Goal: Book appointment/travel/reservation

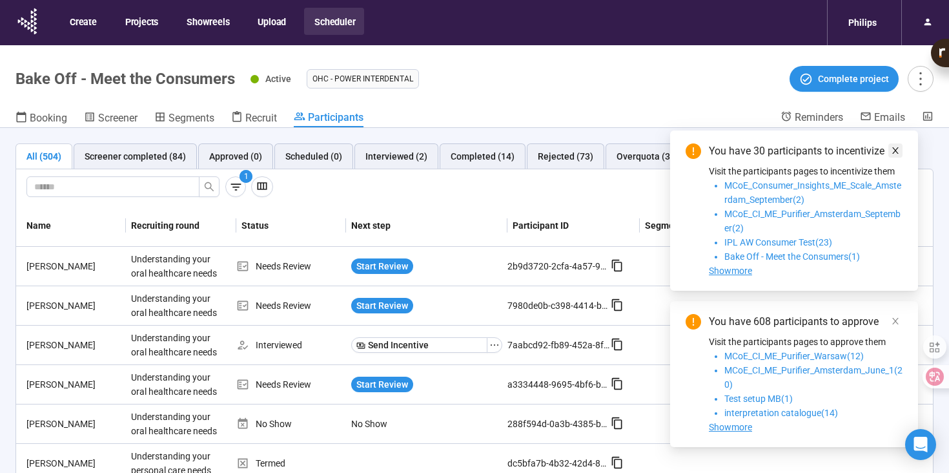
click at [895, 148] on icon "close" at bounding box center [895, 150] width 6 height 6
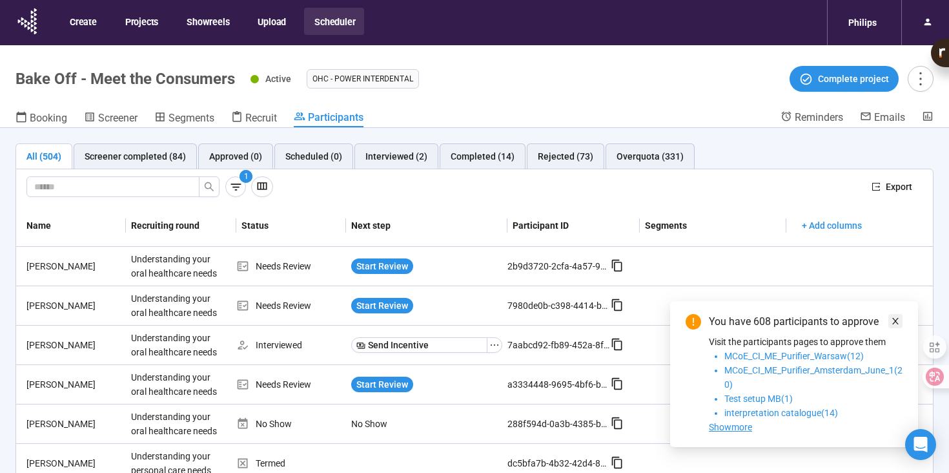
click at [893, 320] on icon "close" at bounding box center [895, 320] width 9 height 9
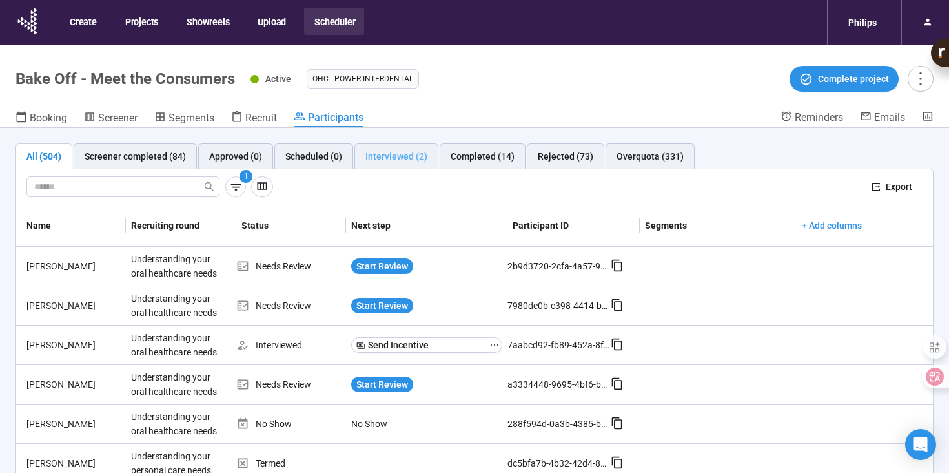
click at [377, 148] on div "Interviewed (2)" at bounding box center [396, 156] width 84 height 26
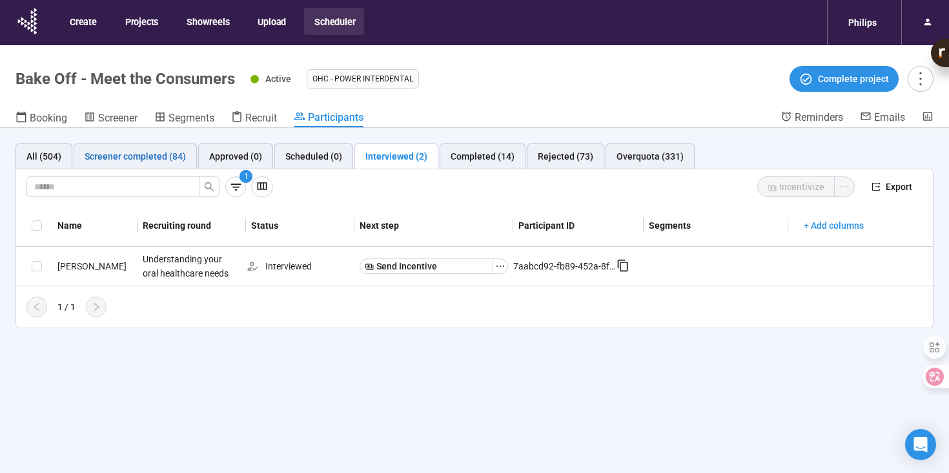
click at [125, 158] on div "Screener completed (84)" at bounding box center [135, 156] width 101 height 14
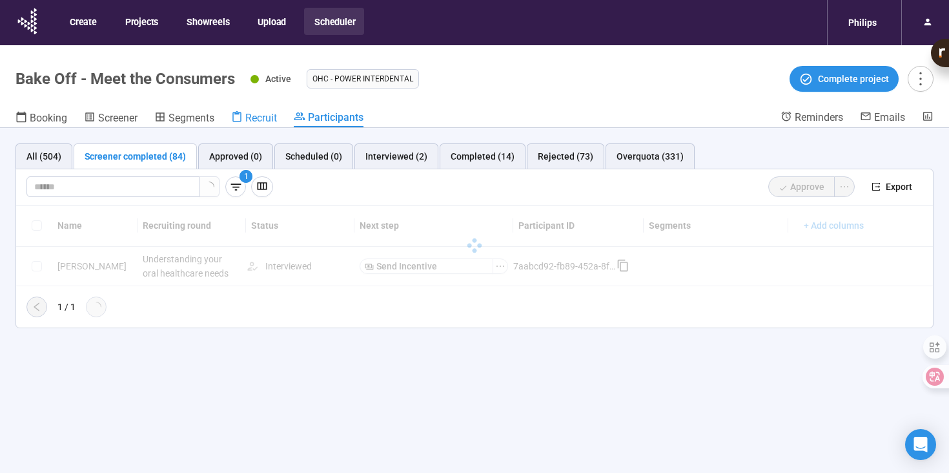
click at [269, 118] on span "Recruit" at bounding box center [261, 118] width 32 height 12
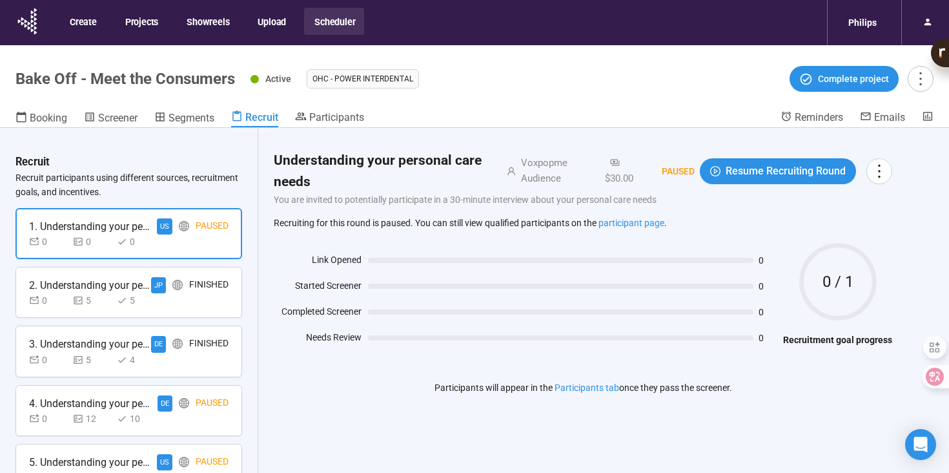
scroll to position [565, 0]
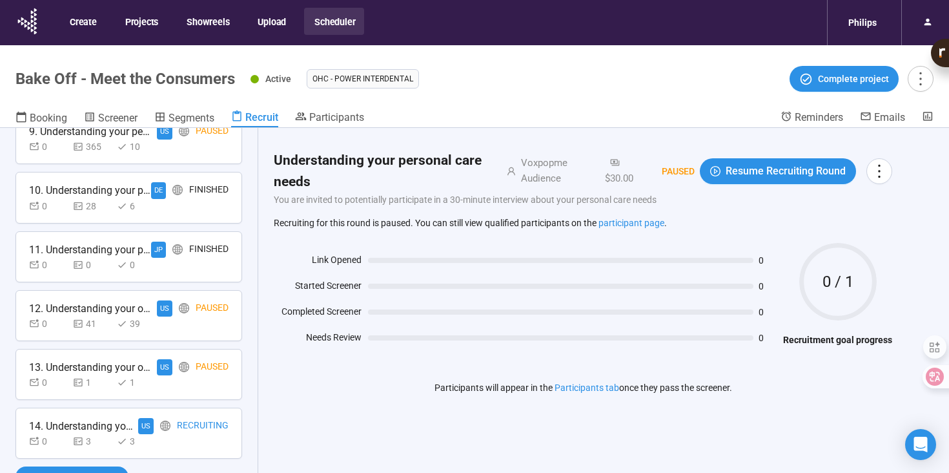
click at [182, 452] on div "14. Understanding your oral healthcare needs [DEMOGRAPHIC_DATA] Recruiting 0 3 3" at bounding box center [128, 432] width 227 height 51
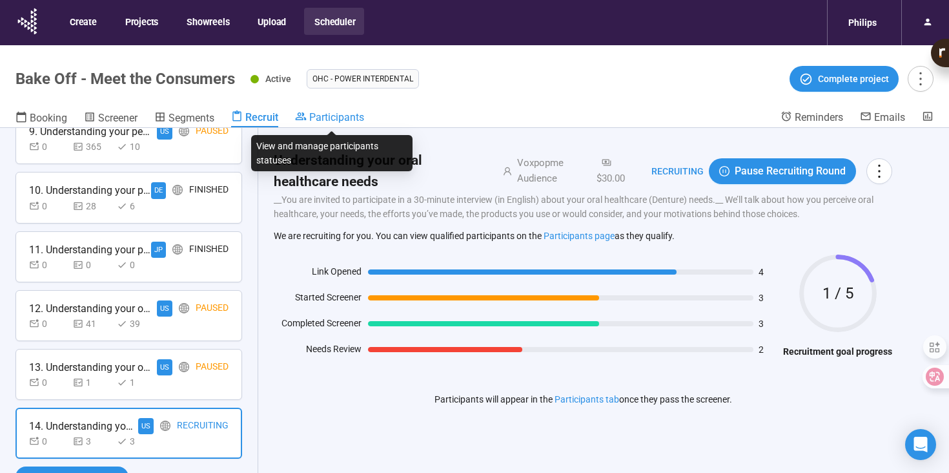
click at [312, 118] on span "Participants" at bounding box center [336, 117] width 55 height 12
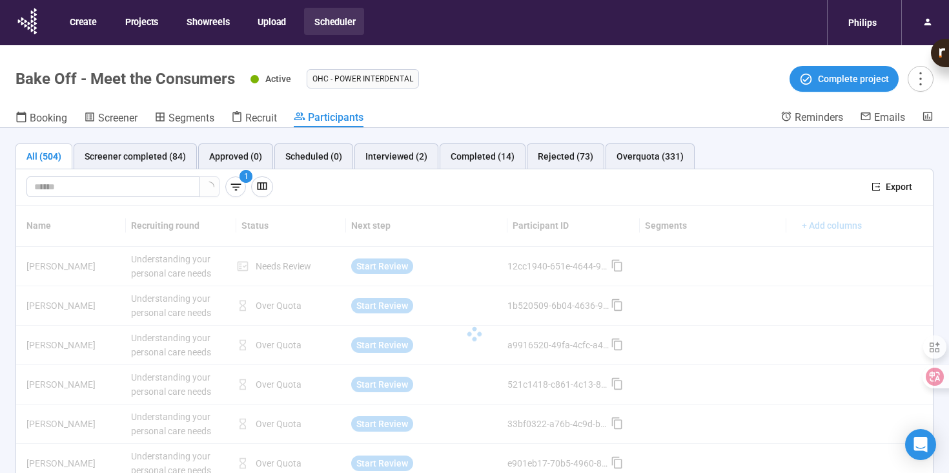
scroll to position [8, 0]
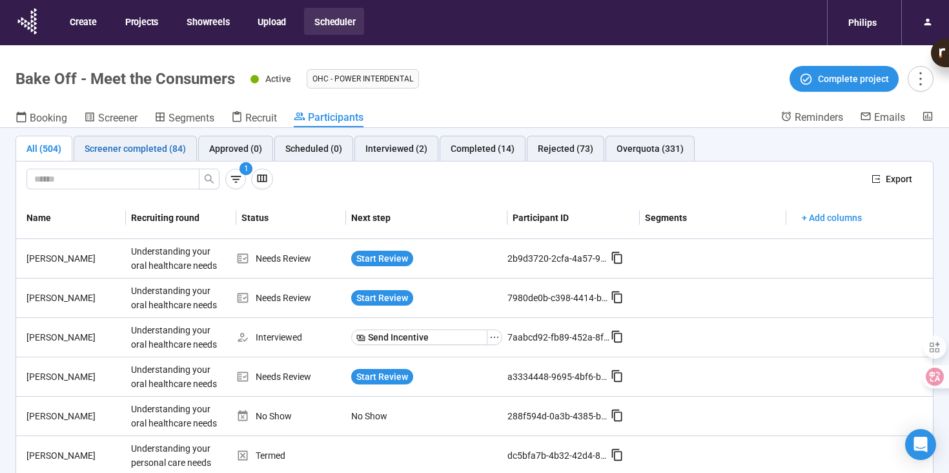
click at [161, 145] on div "Screener completed (84)" at bounding box center [135, 148] width 101 height 14
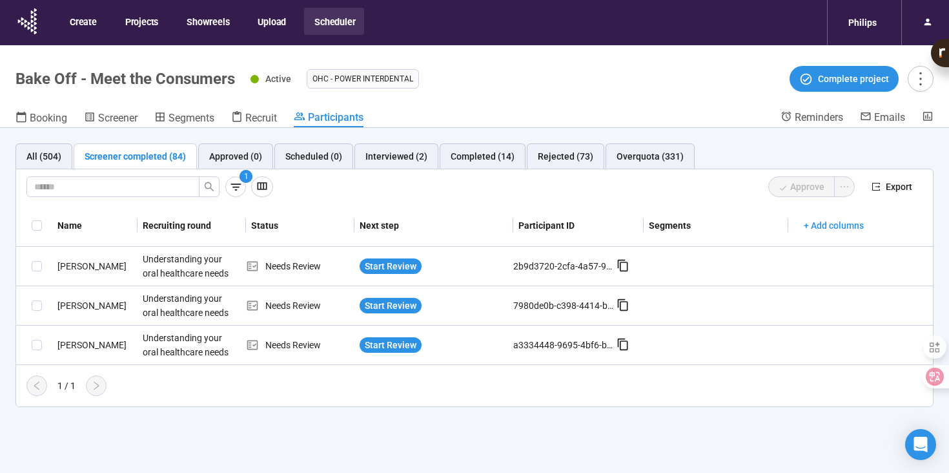
scroll to position [0, 0]
click at [238, 187] on icon "button" at bounding box center [235, 186] width 10 height 7
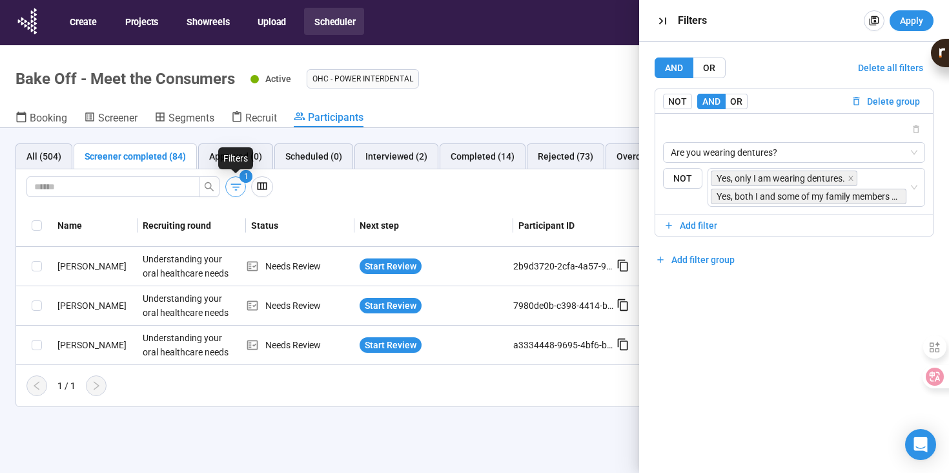
click at [238, 187] on icon "button" at bounding box center [235, 186] width 10 height 7
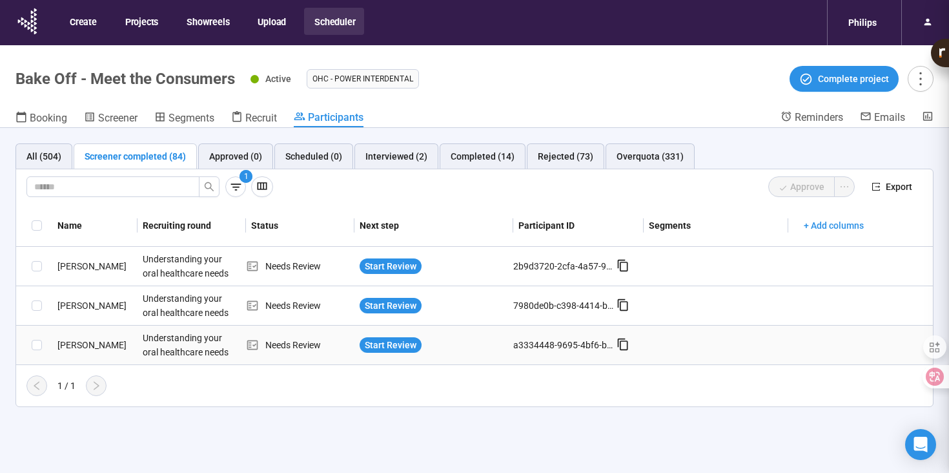
click at [272, 348] on div "Needs Review" at bounding box center [300, 345] width 108 height 14
click at [86, 340] on div "[PERSON_NAME]" at bounding box center [94, 345] width 85 height 14
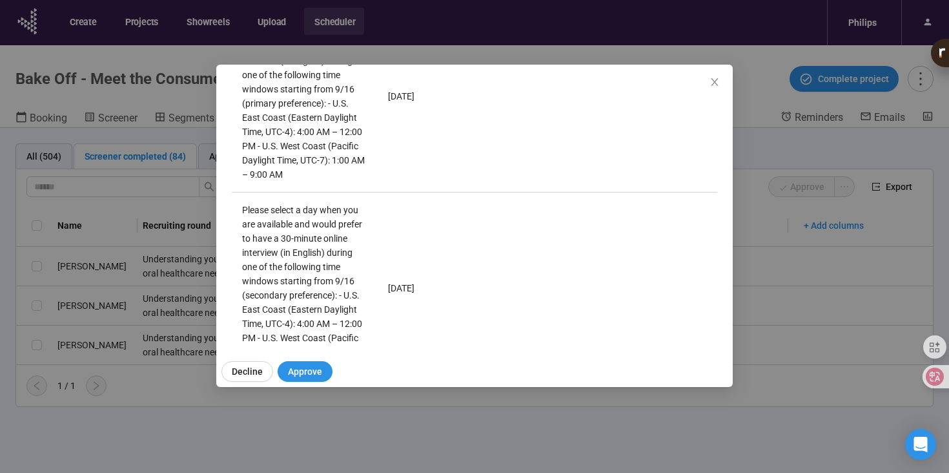
scroll to position [977, 0]
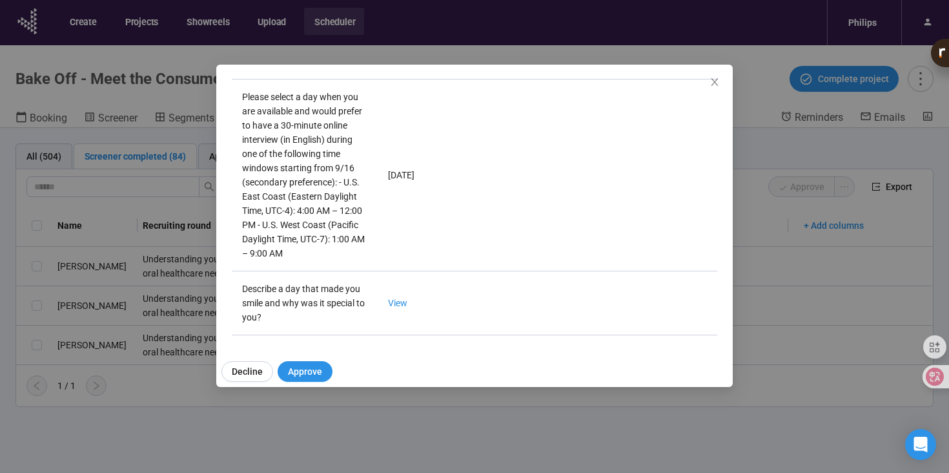
click at [411, 429] on div "[PERSON_NAME] Project notes Edit Add notes, i.e. how the last interview went, i…" at bounding box center [474, 236] width 949 height 473
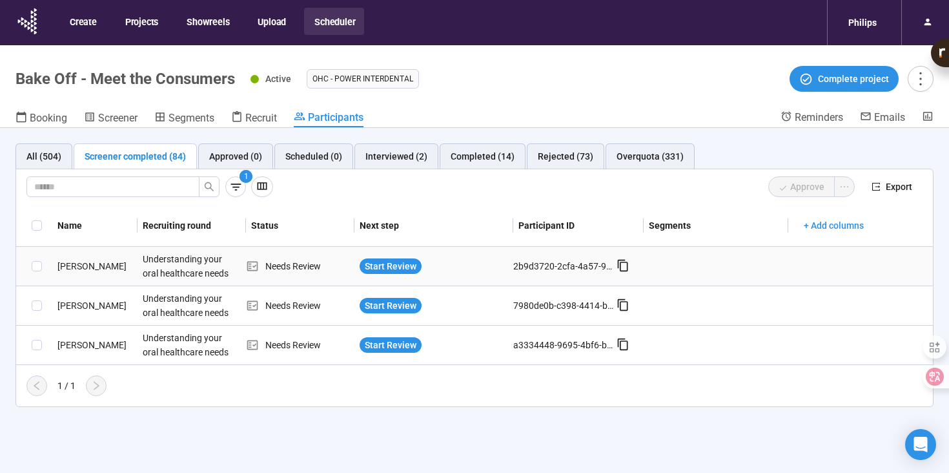
click at [86, 258] on td "[PERSON_NAME]" at bounding box center [94, 266] width 85 height 39
click at [68, 269] on div "[PERSON_NAME]" at bounding box center [94, 266] width 85 height 14
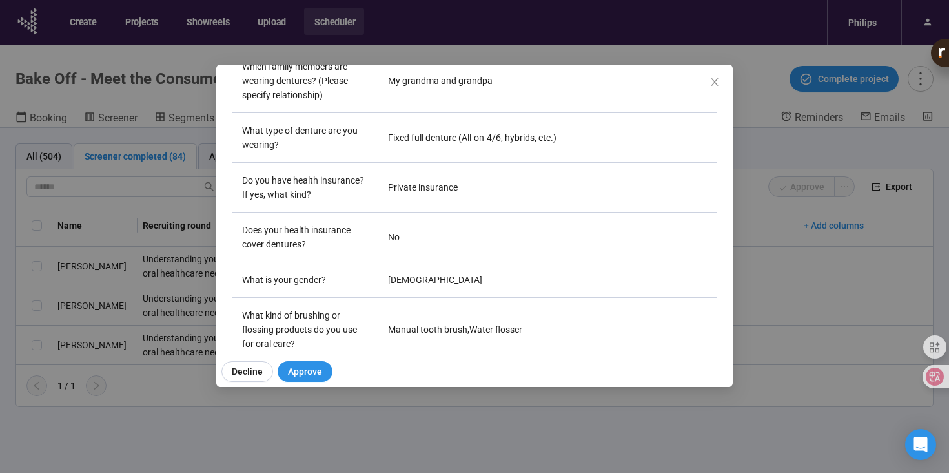
scroll to position [378, 0]
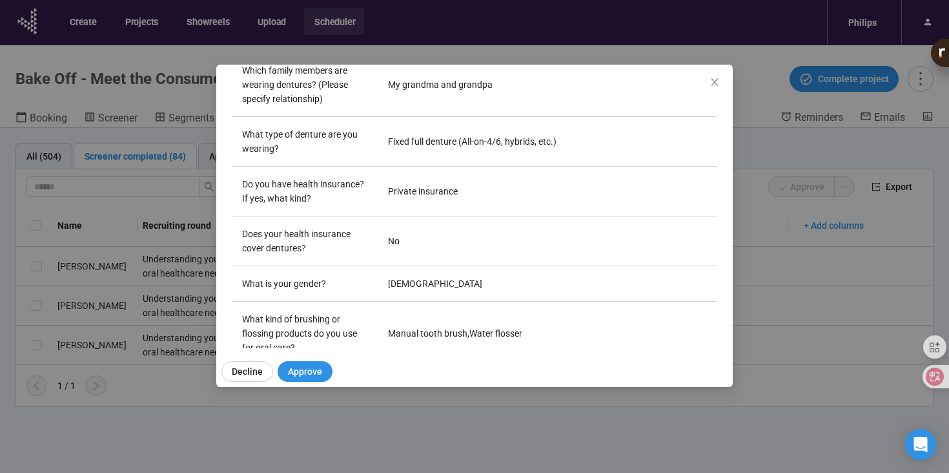
click at [56, 336] on div "[PERSON_NAME] A Project notes Edit Add notes, i.e. how the last interview went,…" at bounding box center [474, 236] width 949 height 473
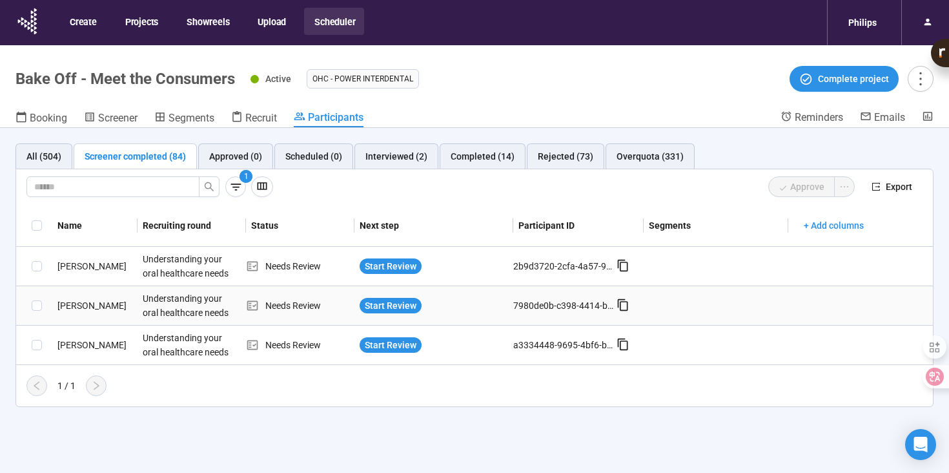
click at [79, 307] on div "[PERSON_NAME]" at bounding box center [94, 305] width 85 height 14
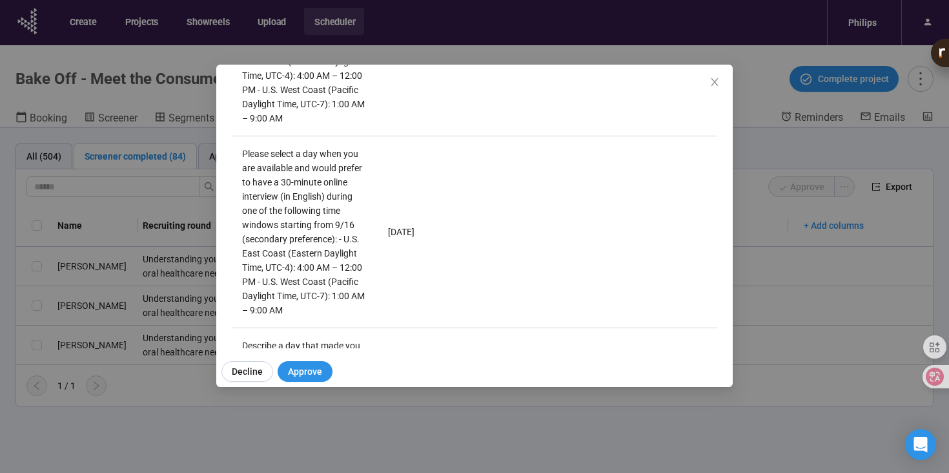
scroll to position [977, 0]
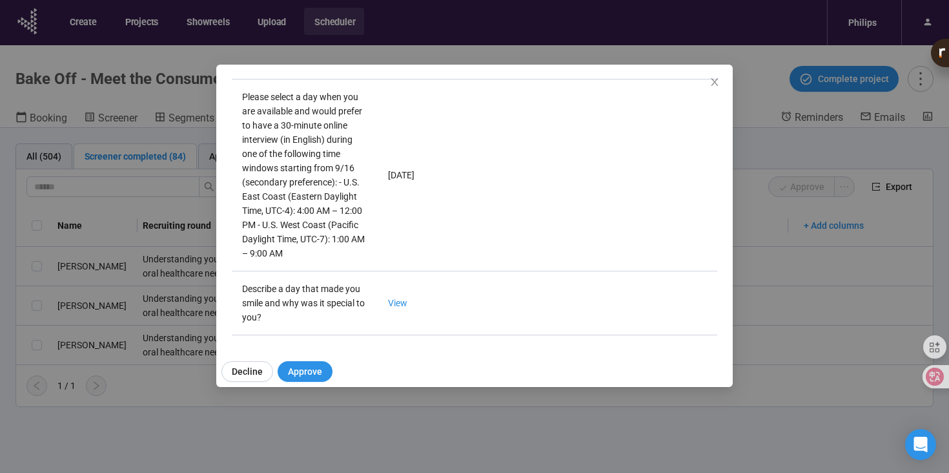
click at [383, 435] on div "[PERSON_NAME] Project notes Edit Add notes, i.e. how the last interview went, i…" at bounding box center [474, 236] width 949 height 473
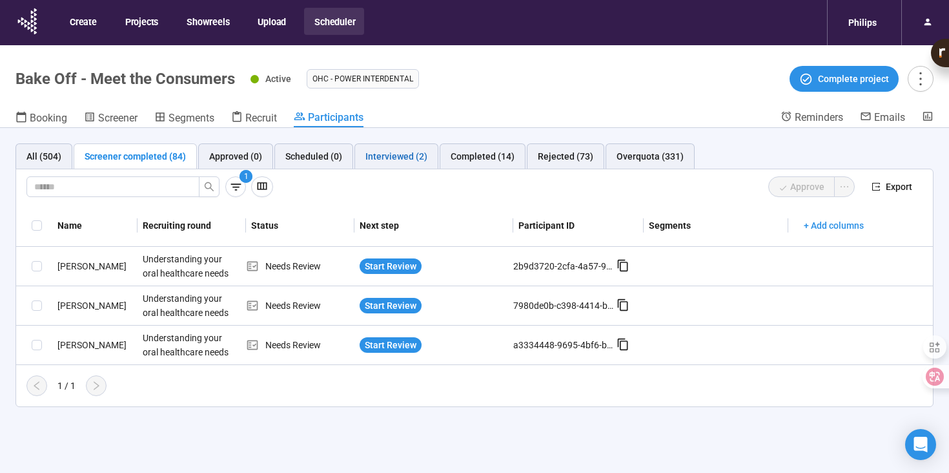
click at [382, 150] on div "Interviewed (2)" at bounding box center [396, 156] width 62 height 14
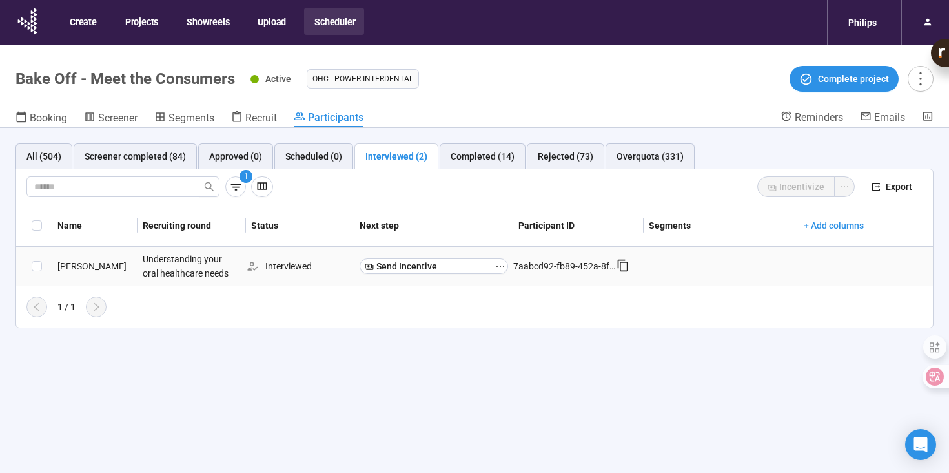
click at [59, 267] on div "[PERSON_NAME]" at bounding box center [94, 266] width 85 height 14
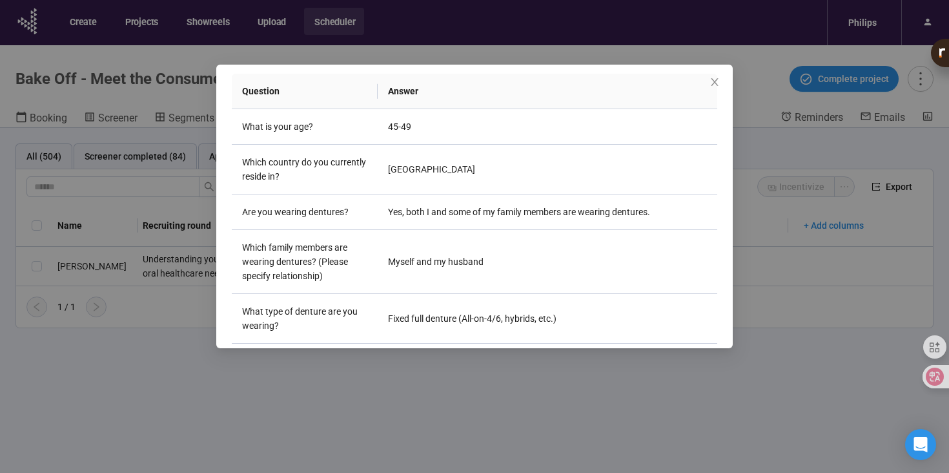
scroll to position [197, 0]
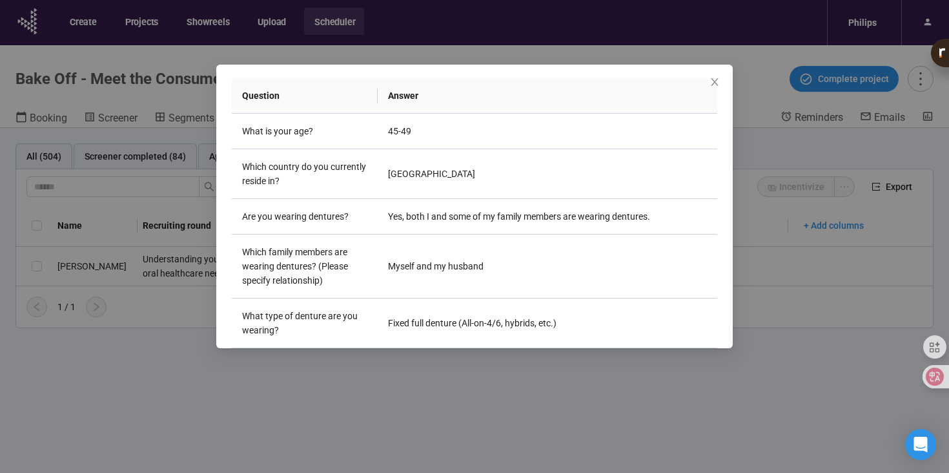
click at [433, 412] on div "[PERSON_NAME] P Project notes Edit Add notes, i.e. how the last interview went,…" at bounding box center [474, 236] width 949 height 473
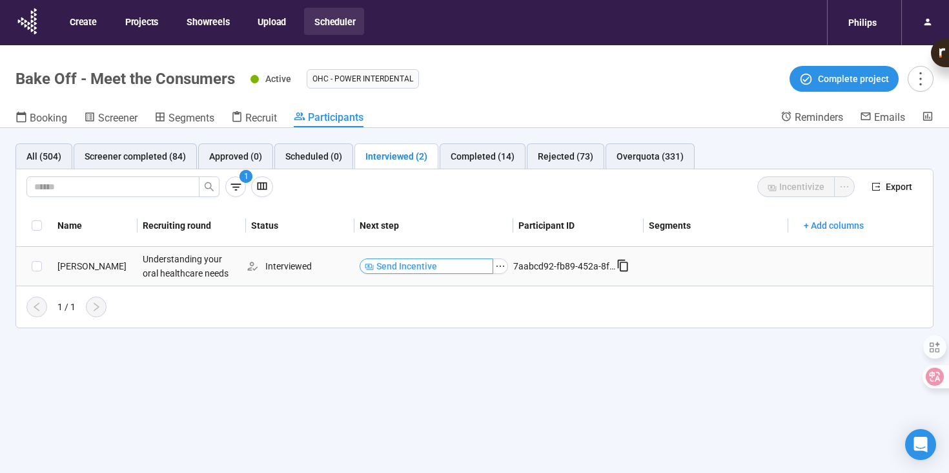
click at [436, 268] on button "Send Incentive" at bounding box center [427, 265] width 134 height 15
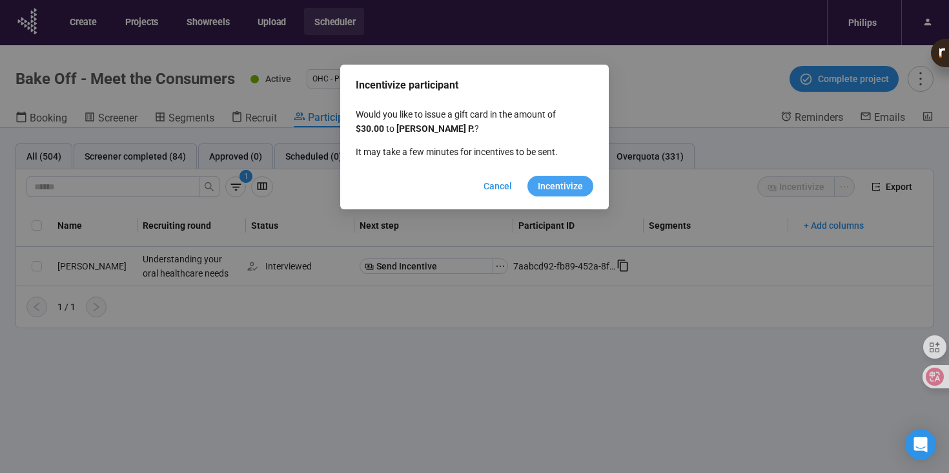
click at [557, 187] on span "Incentivize" at bounding box center [560, 186] width 45 height 14
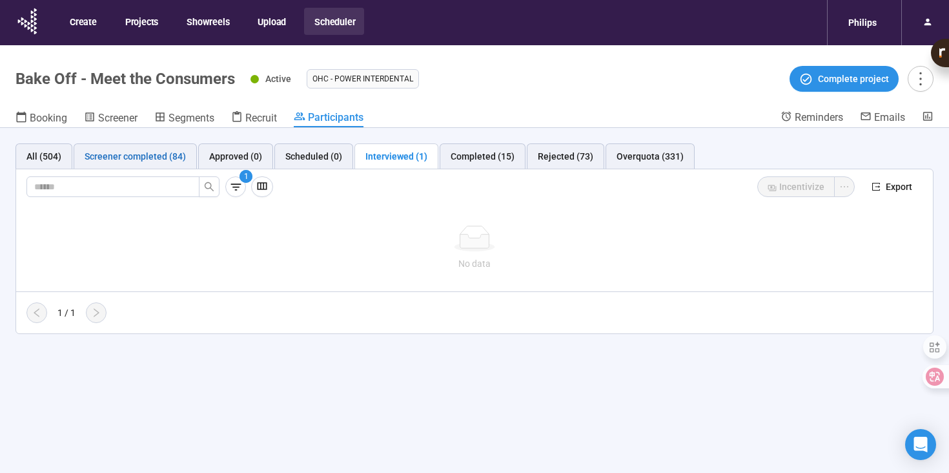
click at [166, 159] on div "Screener completed (84)" at bounding box center [135, 156] width 101 height 14
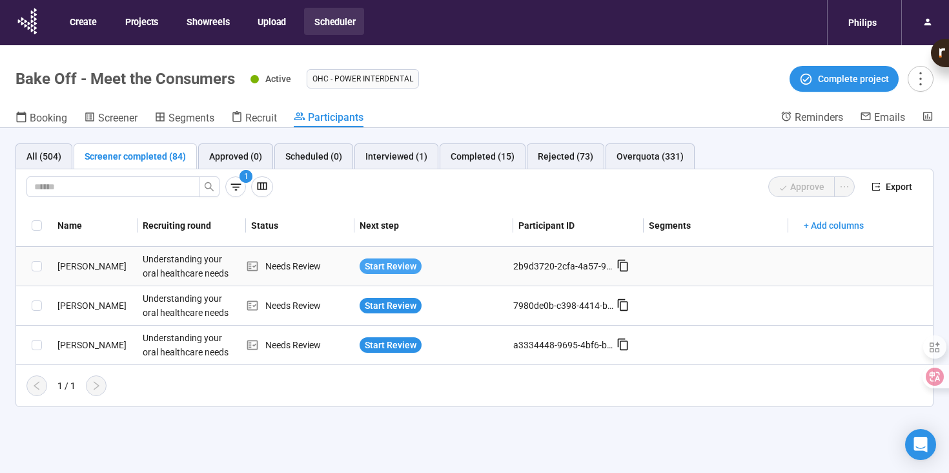
click at [383, 266] on span "Start Review" at bounding box center [391, 266] width 52 height 14
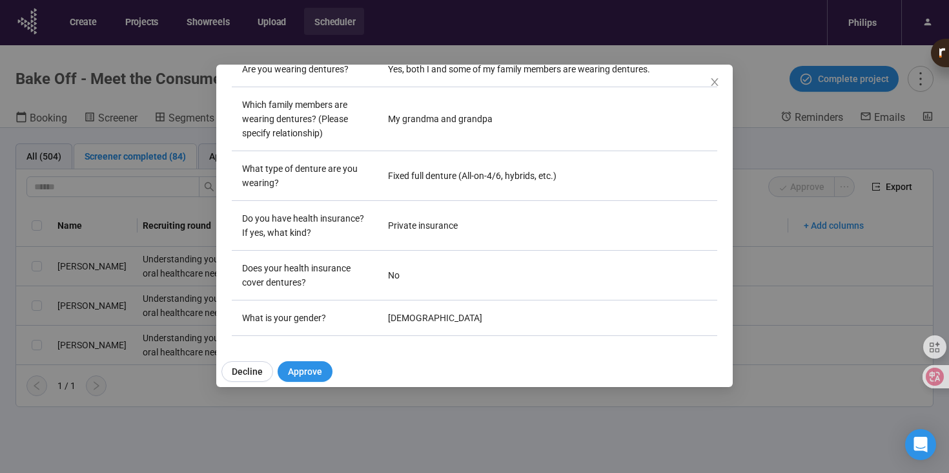
scroll to position [371, 0]
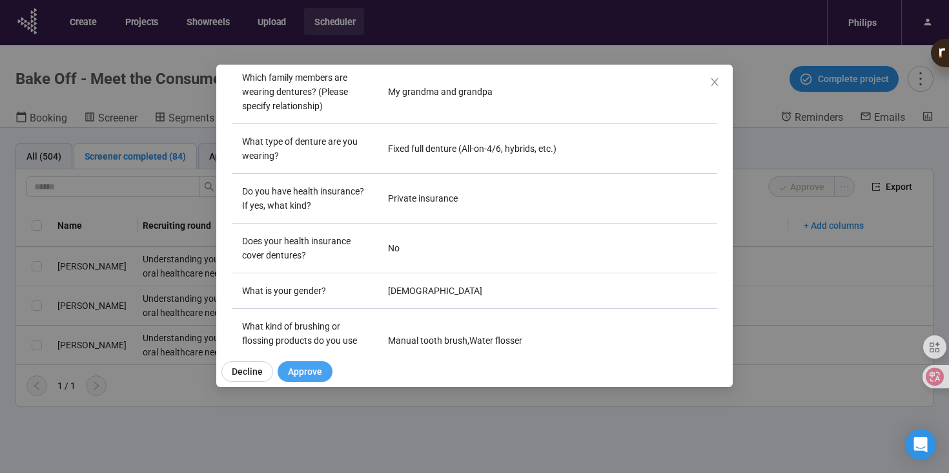
click at [310, 366] on span "Approve" at bounding box center [305, 371] width 34 height 14
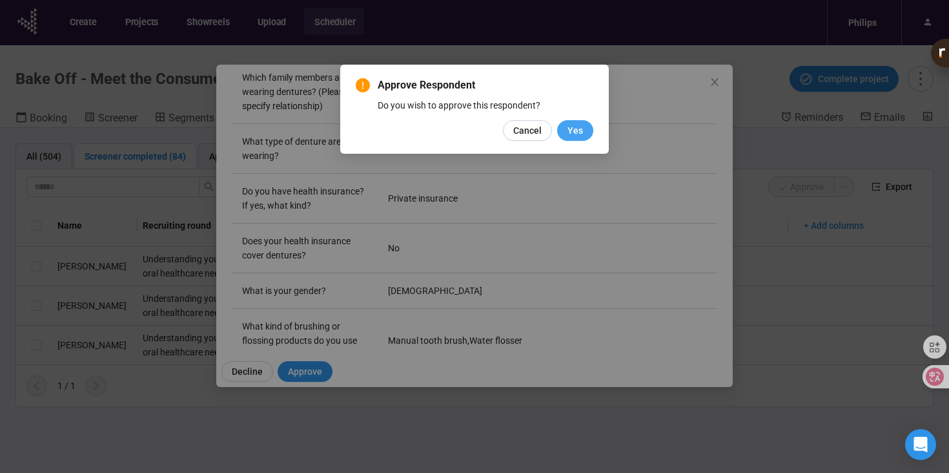
click at [590, 128] on button "Yes" at bounding box center [575, 130] width 36 height 21
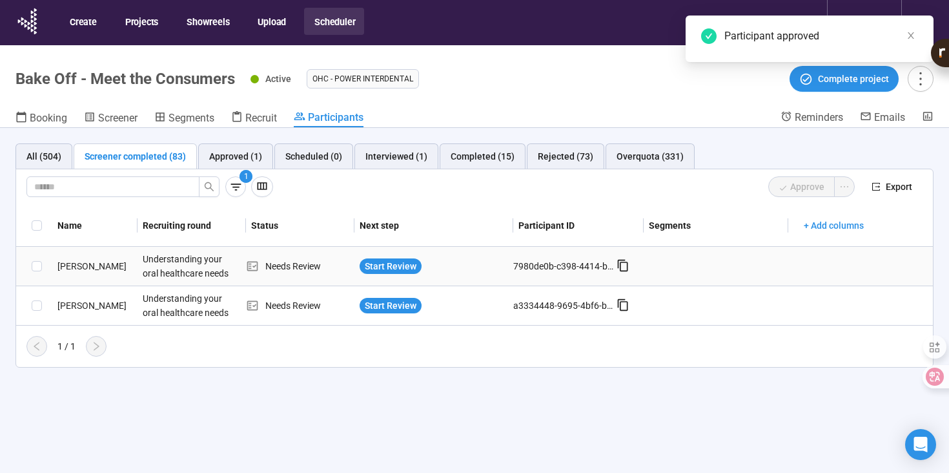
click at [183, 270] on div "Understanding your oral healthcare needs" at bounding box center [186, 266] width 97 height 39
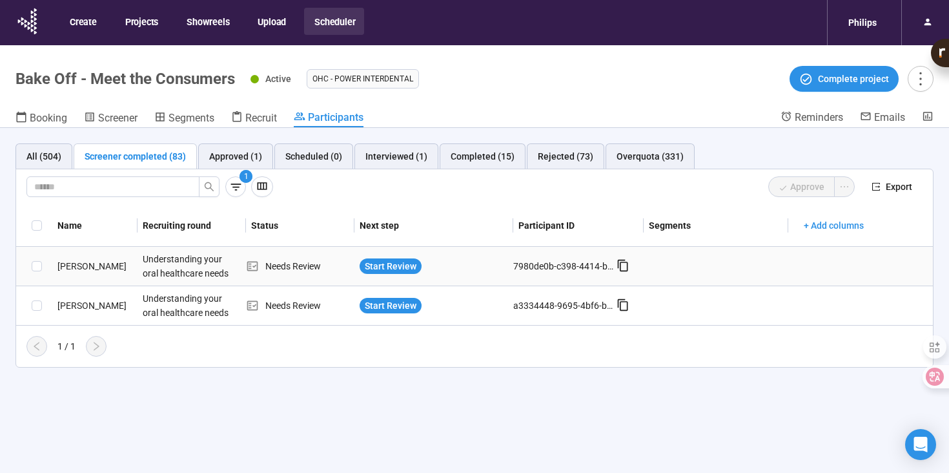
click at [168, 263] on div "Understanding your oral healthcare needs" at bounding box center [186, 266] width 97 height 39
click at [75, 267] on div "[PERSON_NAME]" at bounding box center [94, 266] width 85 height 14
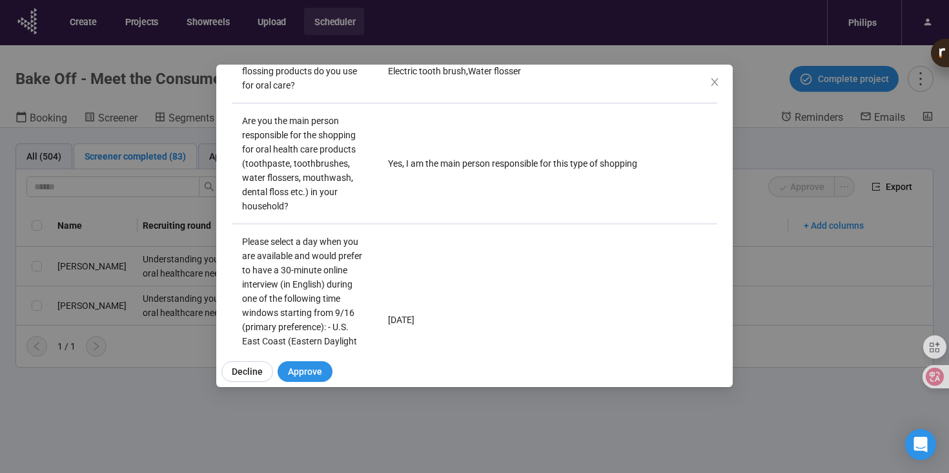
scroll to position [784, 0]
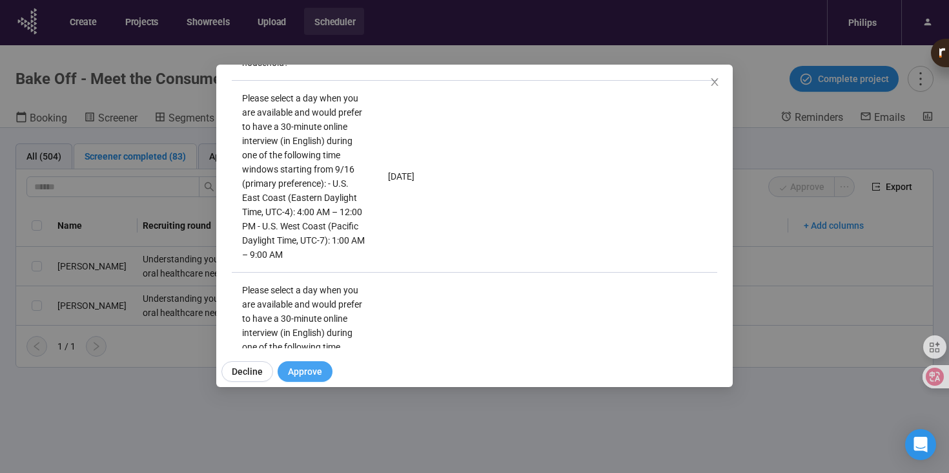
click at [290, 371] on span "Approve" at bounding box center [305, 371] width 34 height 14
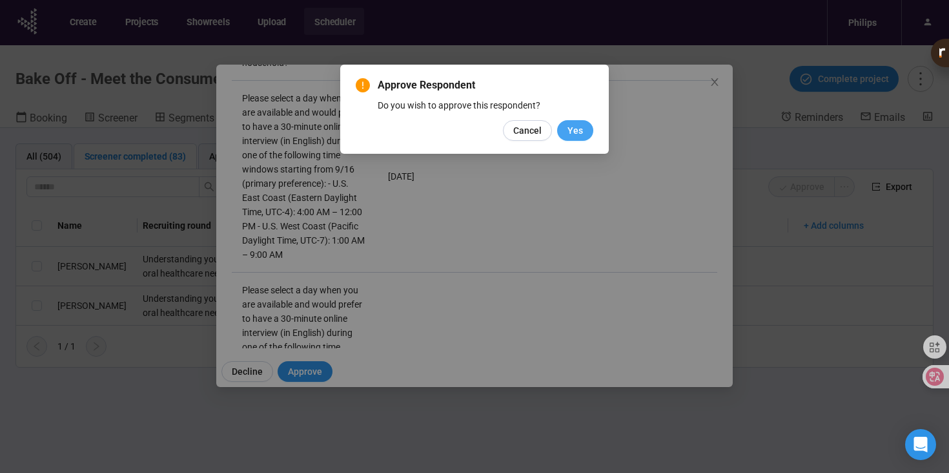
click at [573, 131] on span "Yes" at bounding box center [574, 130] width 15 height 14
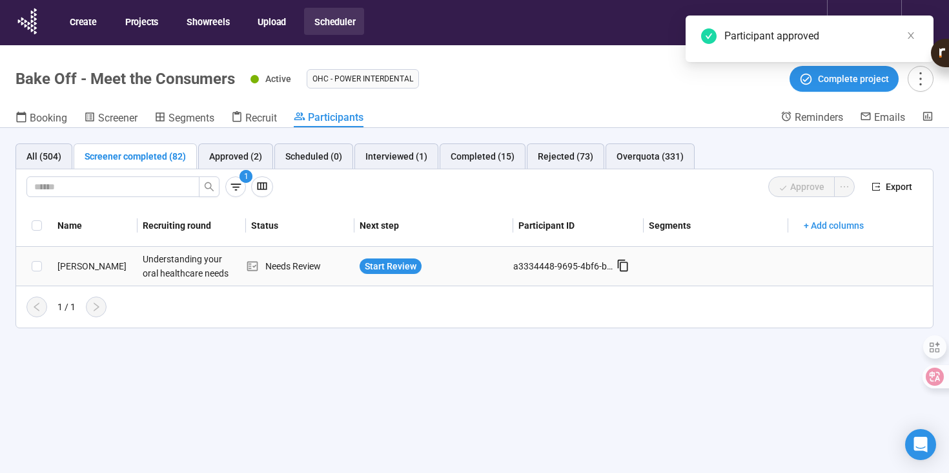
click at [78, 269] on div "[PERSON_NAME]" at bounding box center [94, 266] width 85 height 14
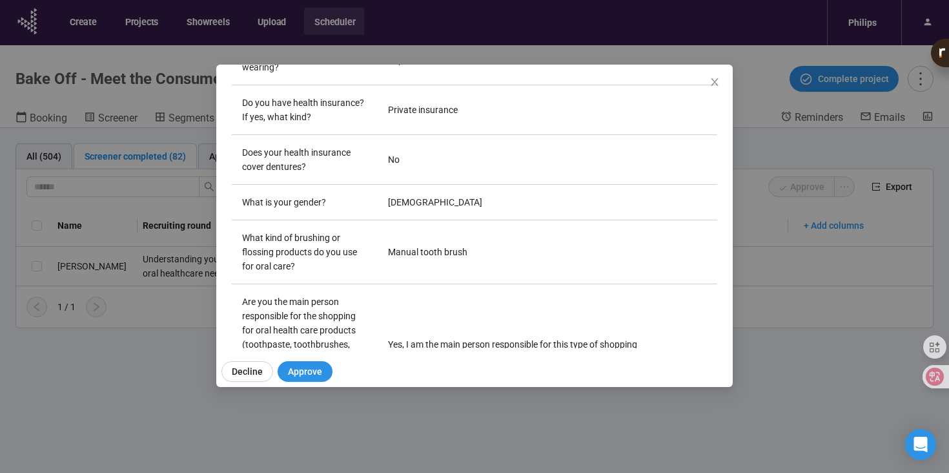
scroll to position [0, 0]
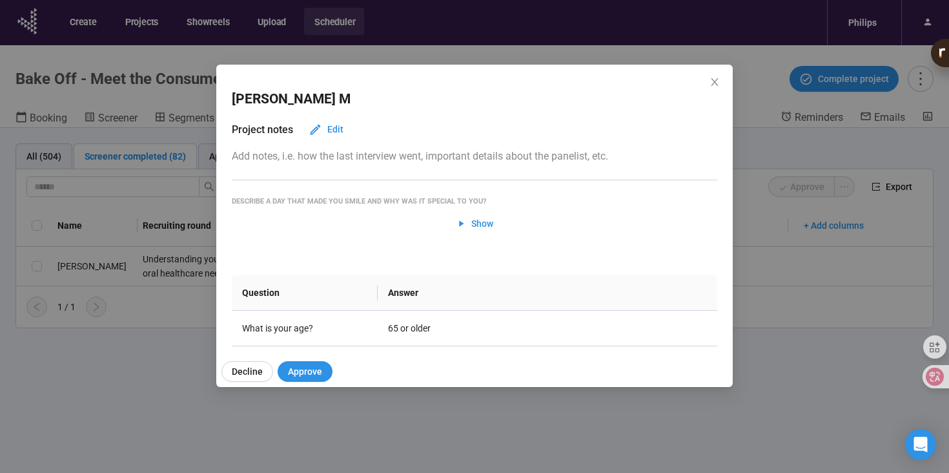
click at [366, 427] on div "[PERSON_NAME] Project notes Edit Add notes, i.e. how the last interview went, i…" at bounding box center [474, 236] width 949 height 473
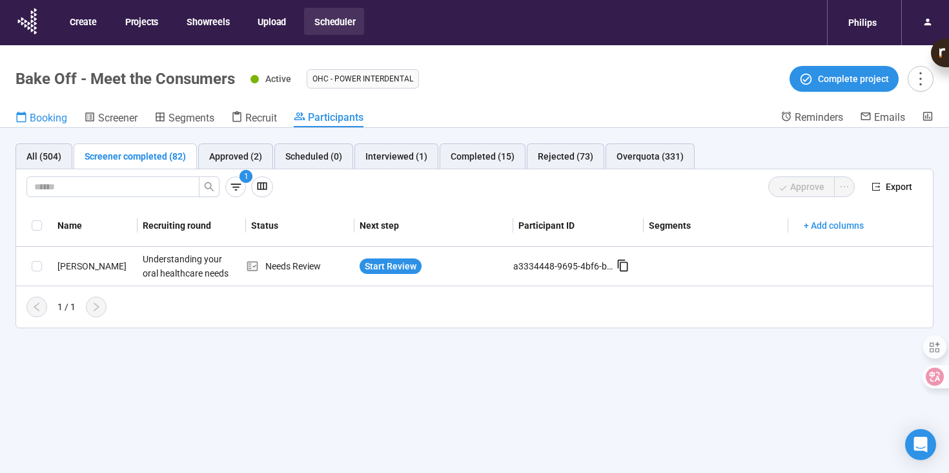
click at [55, 114] on span "Booking" at bounding box center [48, 118] width 37 height 12
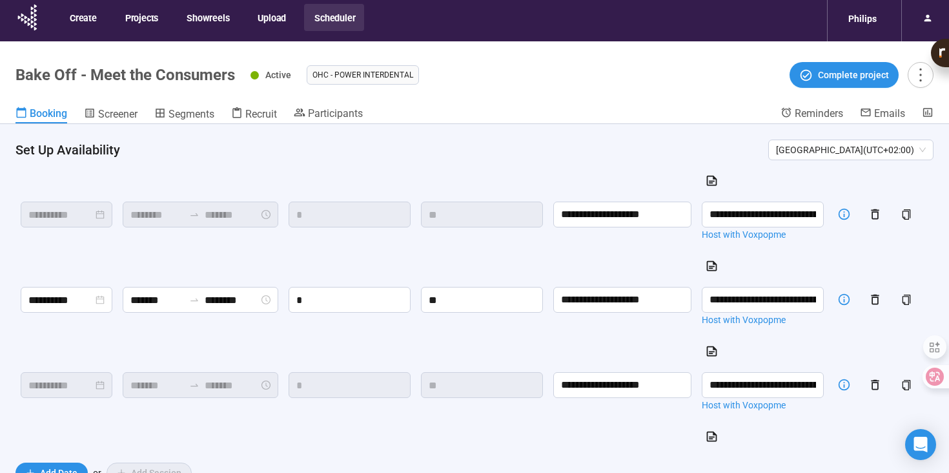
scroll to position [48, 0]
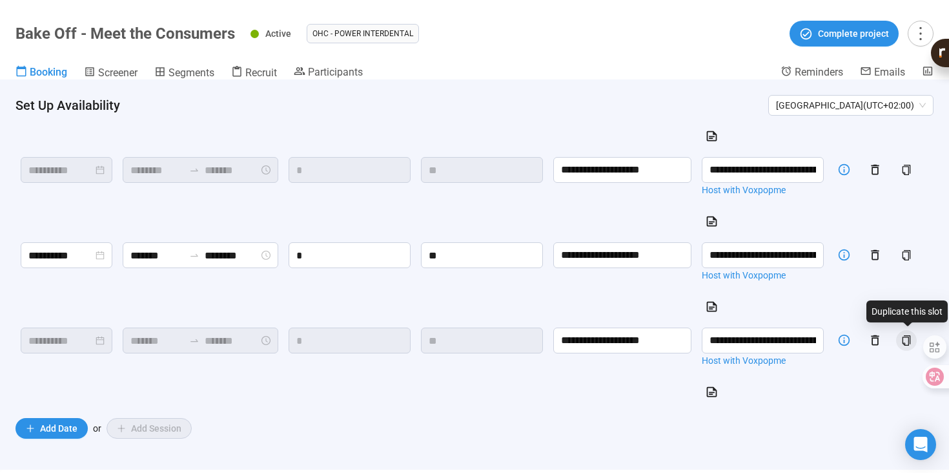
click at [902, 339] on icon "copy" at bounding box center [906, 340] width 10 height 10
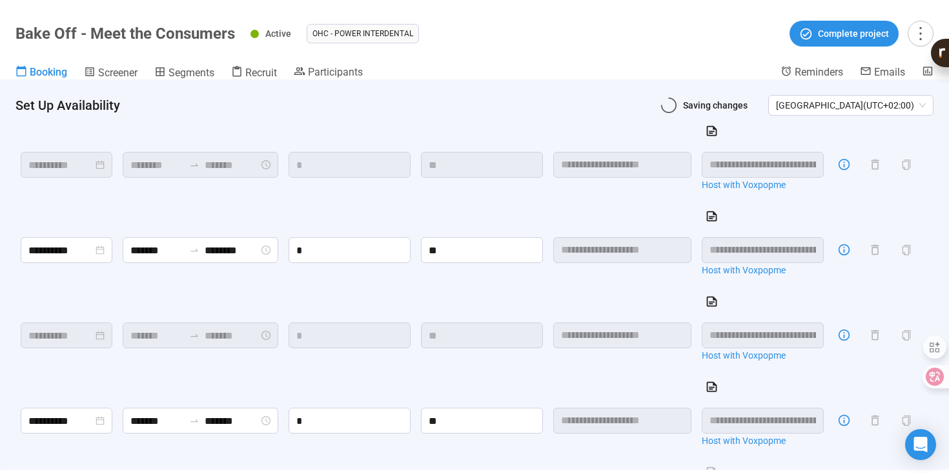
scroll to position [1254, 0]
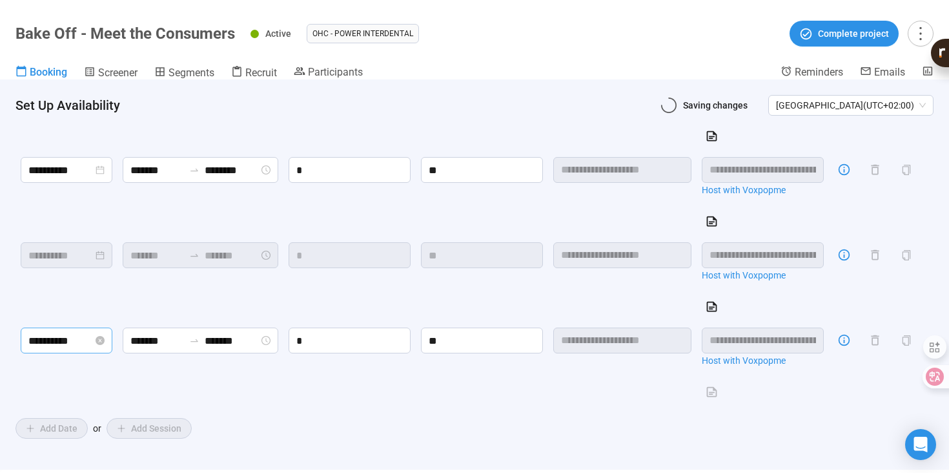
click at [74, 345] on input "**********" at bounding box center [60, 340] width 65 height 16
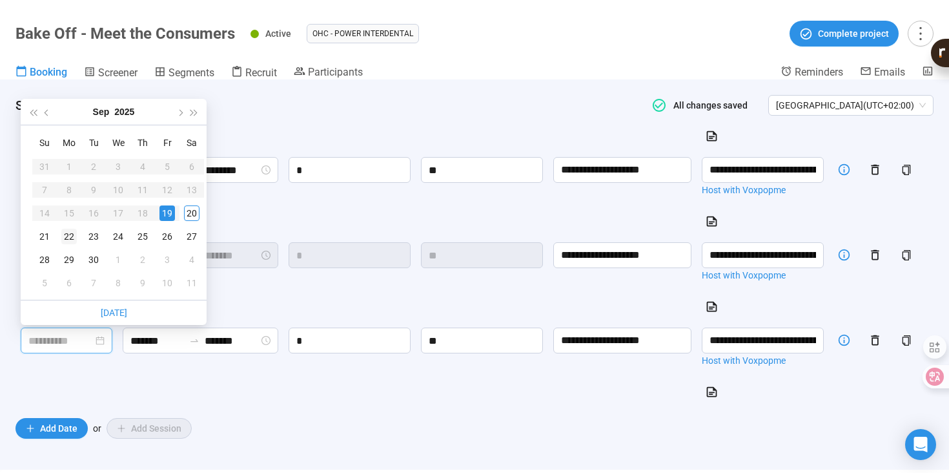
type input "**********"
click at [71, 239] on div "22" at bounding box center [68, 236] width 15 height 15
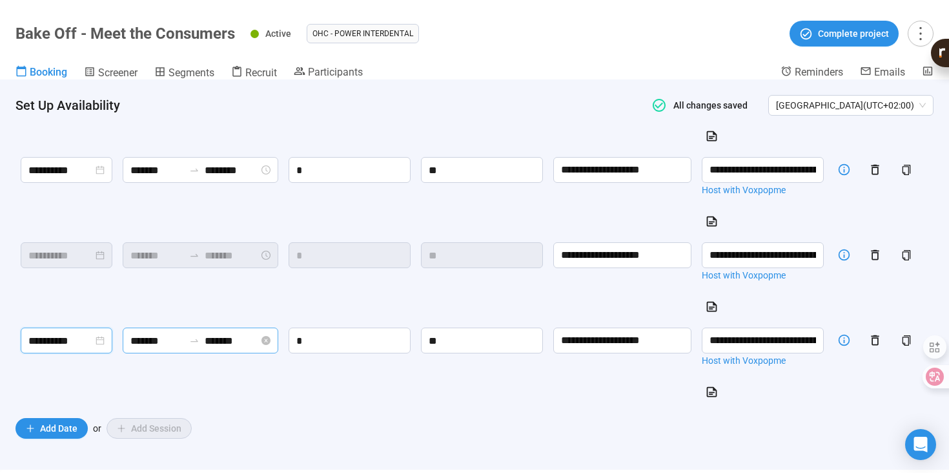
click at [164, 336] on input "*******" at bounding box center [157, 340] width 54 height 16
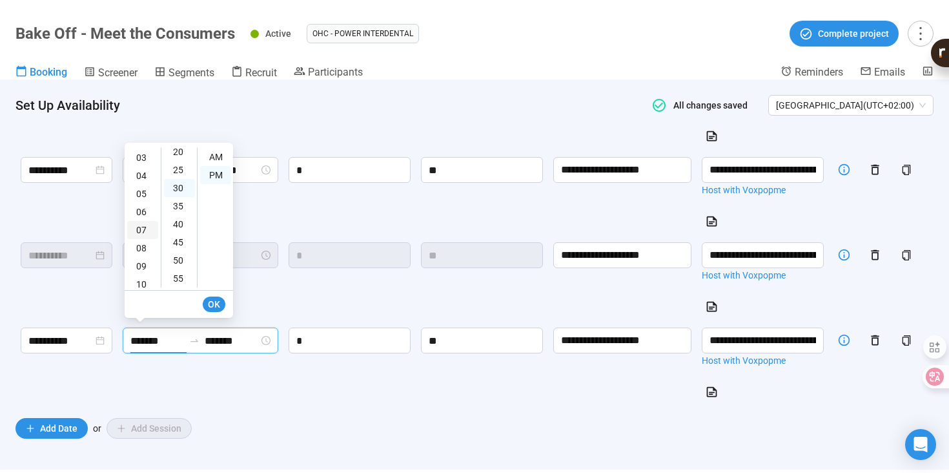
scroll to position [0, 0]
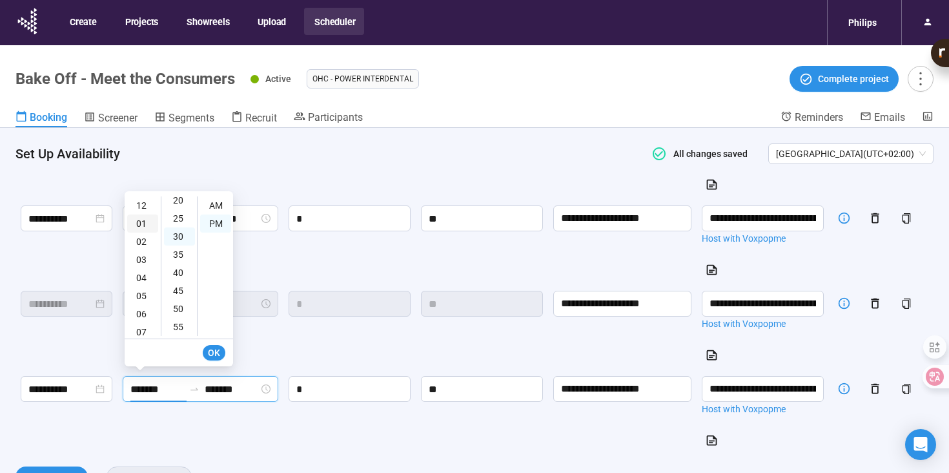
click at [145, 223] on div "01" at bounding box center [142, 223] width 31 height 18
click at [210, 345] on span "OK" at bounding box center [214, 352] width 12 height 14
click at [214, 348] on span "OK" at bounding box center [214, 352] width 12 height 14
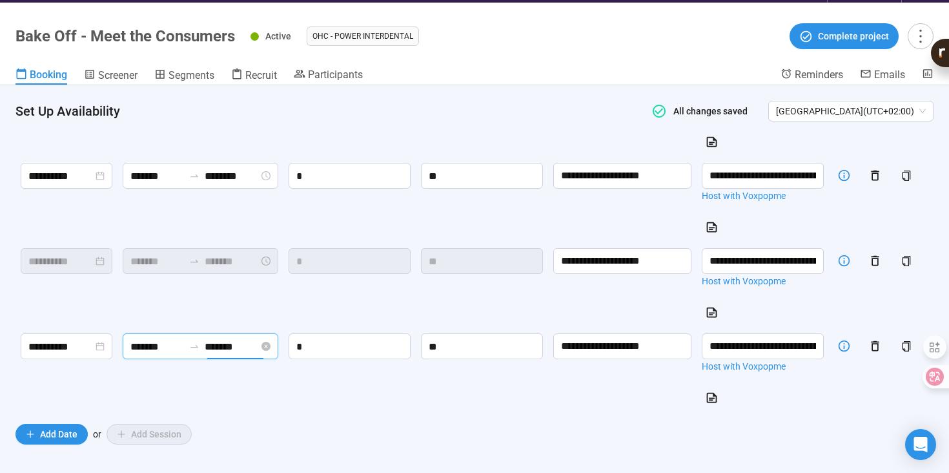
scroll to position [48, 0]
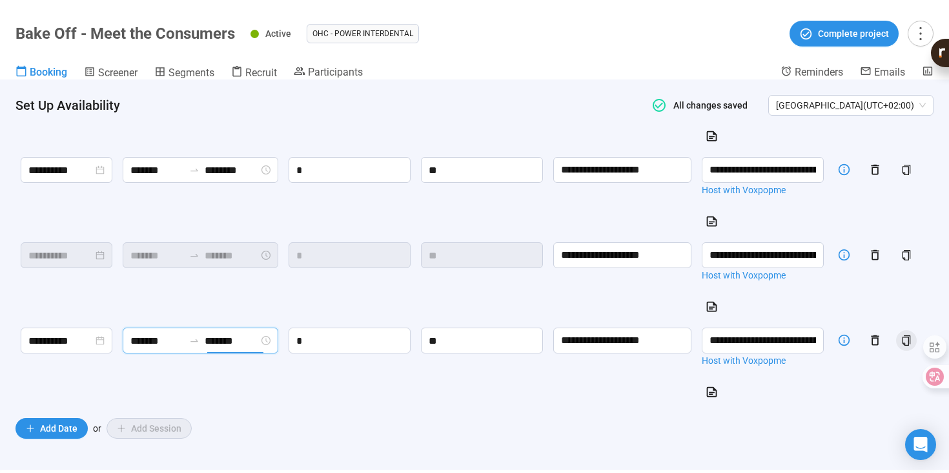
click at [910, 339] on icon "copy" at bounding box center [906, 340] width 8 height 10
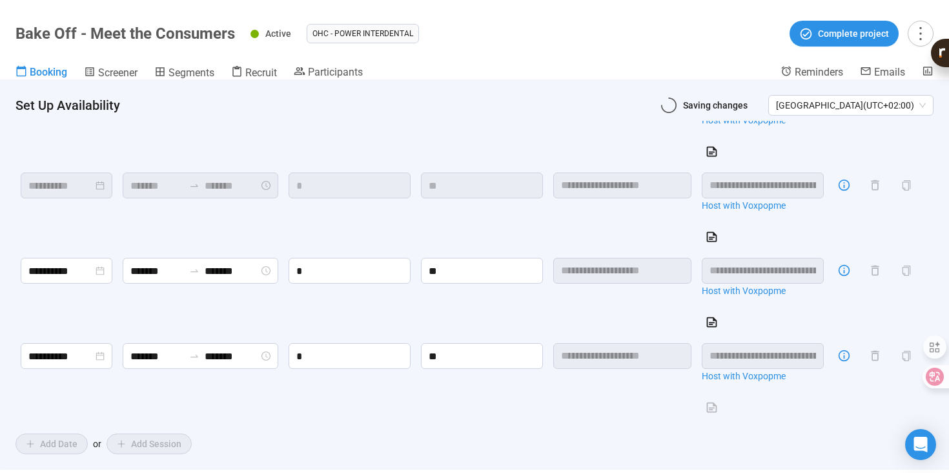
scroll to position [1340, 0]
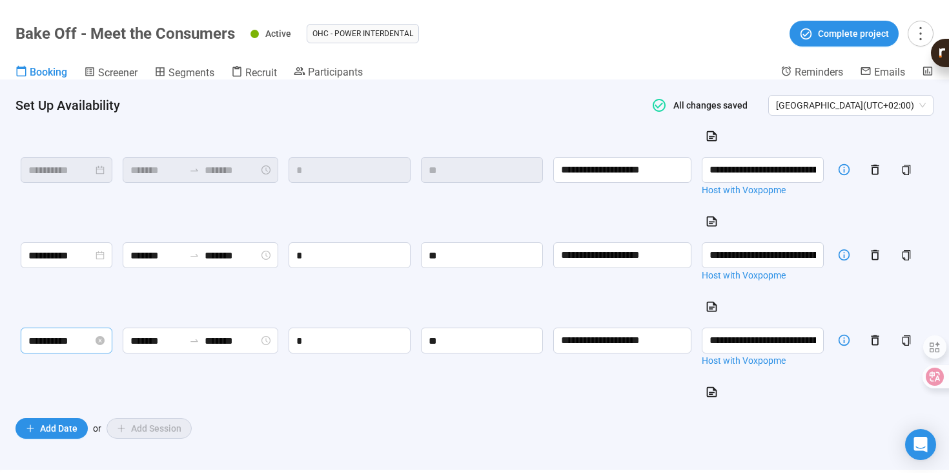
click at [60, 345] on input "**********" at bounding box center [60, 340] width 65 height 16
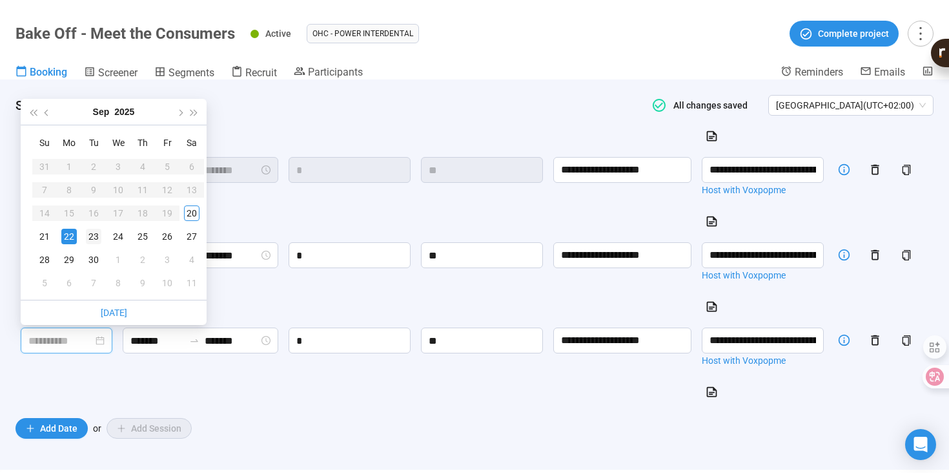
type input "**********"
click at [96, 238] on div "23" at bounding box center [93, 236] width 15 height 15
